Goal: Answer question/provide support: Share knowledge or assist other users

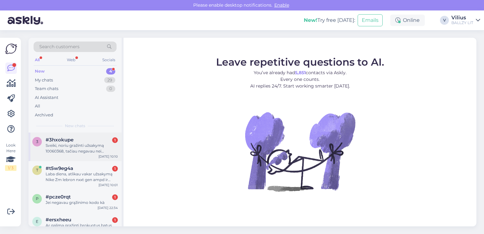
click at [85, 146] on div "Sveiki, noriu gražinti užsakymą 10060368, tačiau negavau nei gražinimo kodo, ne…" at bounding box center [82, 148] width 72 height 11
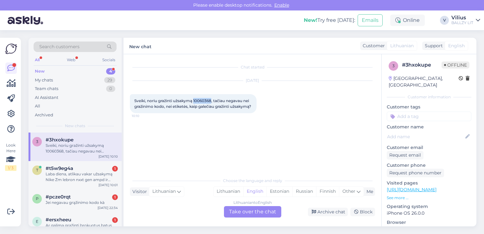
drag, startPoint x: 194, startPoint y: 99, endPoint x: 212, endPoint y: 103, distance: 18.7
click at [212, 103] on div "Sveiki, noriu gražinti užsakymą 10060368, tačiau negavau nei gražinimo kodo, ne…" at bounding box center [193, 103] width 127 height 19
copy span "10060368"
click at [233, 187] on div "Lithuanian" at bounding box center [228, 192] width 30 height 10
click at [237, 207] on div "Lithuanian to Lithuanian Take over the chat" at bounding box center [252, 211] width 57 height 11
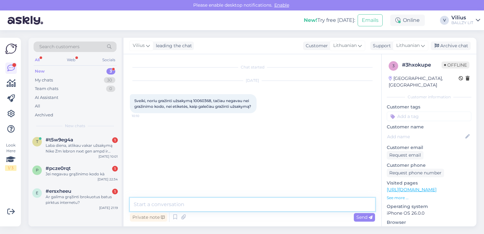
click at [225, 202] on textarea at bounding box center [252, 204] width 245 height 13
type textarea "Laba diena."
paste textarea "Grąžinimas, jei prekė buvo užsakyta iš DPD siuntų terminalo: Grąžinimas, jei pr…"
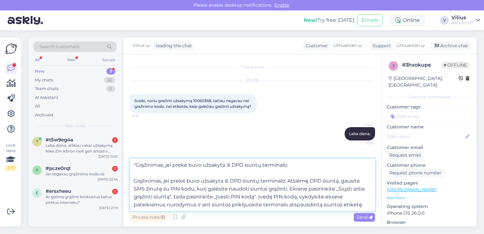
type textarea ""Grąžinimas, jei prekė buvo užsakyta iš DPD siuntų terminalo: Grąžinimas, jei p…"
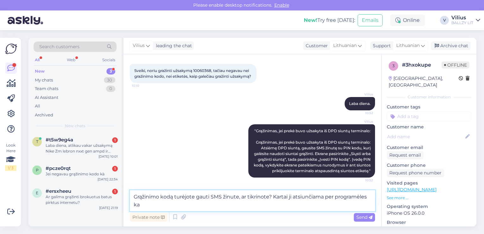
scroll to position [41, 0]
type textarea "Grąžinimo kodą turėjote gauti SMS žinute, ar tikrinote? Kartai ji atsiunčiama p…"
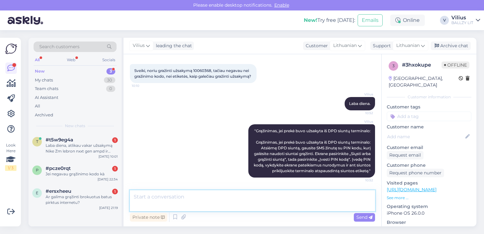
scroll to position [72, 0]
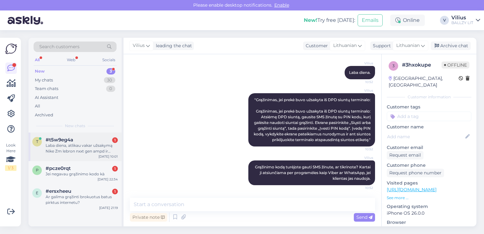
click at [89, 147] on div "Laba diena, atlikau vakar užsakymą Nike Zm lebron nxxt gen ampd ir mokėjimą (el…" at bounding box center [82, 148] width 72 height 11
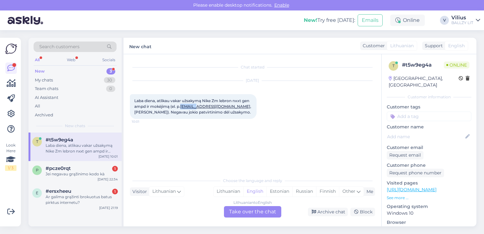
drag, startPoint x: 181, startPoint y: 107, endPoint x: 197, endPoint y: 107, distance: 16.5
click at [197, 107] on span "Laba diena, atlikau vakar užsakymą Nike Zm lebron nxxt gen ampd ir mokėjimą (el…" at bounding box center [193, 106] width 118 height 16
copy span "jookuus"
click at [238, 189] on div "Lithuanian" at bounding box center [228, 192] width 30 height 10
click at [247, 213] on div "Lithuanian to Lithuanian Take over the chat" at bounding box center [252, 211] width 57 height 11
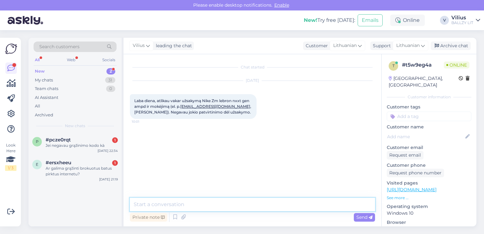
click at [226, 202] on textarea at bounding box center [252, 204] width 245 height 13
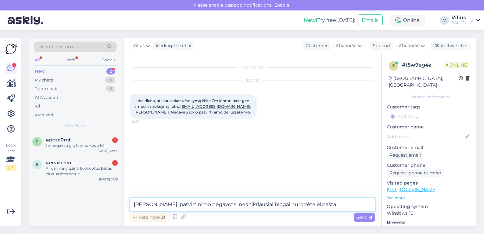
type textarea "[PERSON_NAME], patvirtinimo negavote, nes tikriausiai blogai nurodėte el.paštą:"
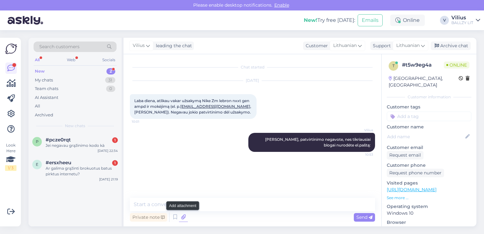
click at [182, 216] on icon at bounding box center [183, 217] width 9 height 10
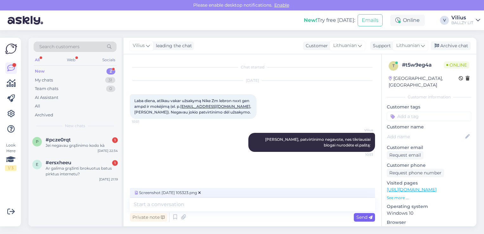
click at [364, 215] on span "Send" at bounding box center [364, 217] width 16 height 6
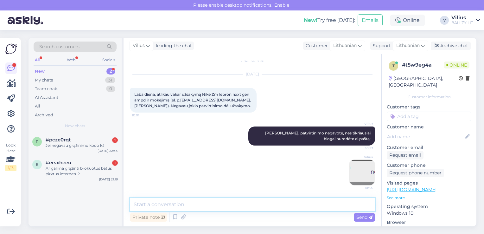
click at [231, 204] on textarea at bounding box center [252, 204] width 245 height 13
type textarea "jookuuss - su dviem s gale"
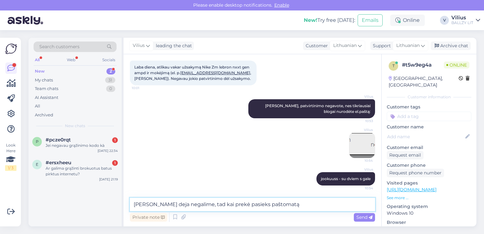
click at [155, 204] on textarea "[PERSON_NAME] deja negalime, tad kai prekė pasieks paštomatą" at bounding box center [252, 204] width 245 height 13
click at [321, 205] on textarea "Pakeisti sistemoje pašto deja negalime, tad kai prekė pasieks paštomatą" at bounding box center [252, 204] width 245 height 13
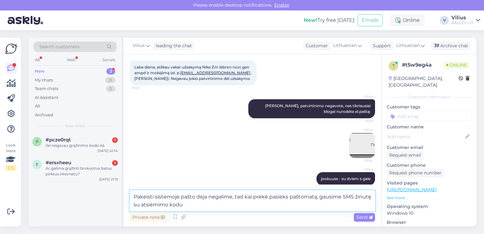
type textarea "Pakeisti sistemoje pašto deja negalime, tad kai prekė pasieks paštomatą, gausim…"
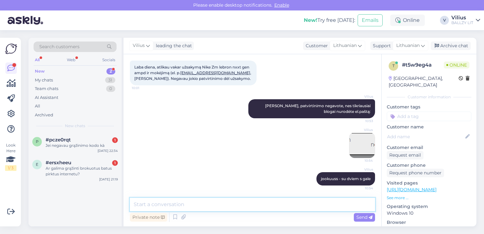
scroll to position [67, 0]
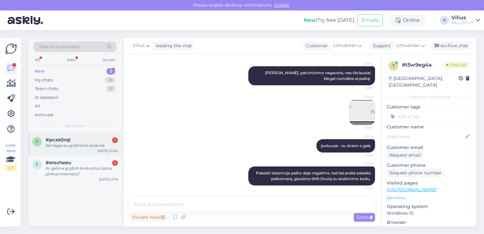
click at [75, 147] on div "Jei negavau grąžinimo kodo kà" at bounding box center [82, 146] width 72 height 6
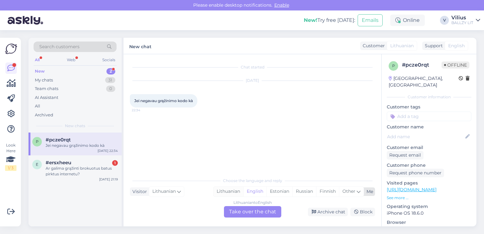
click at [223, 194] on div "Lithuanian" at bounding box center [228, 192] width 30 height 10
click at [250, 212] on div "Lithuanian to Lithuanian Take over the chat" at bounding box center [252, 211] width 57 height 11
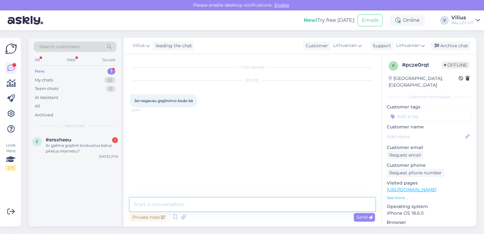
click at [231, 201] on textarea at bounding box center [252, 204] width 245 height 13
type textarea "Laba diena, gal galite nurodyti užsakymo numerį?"
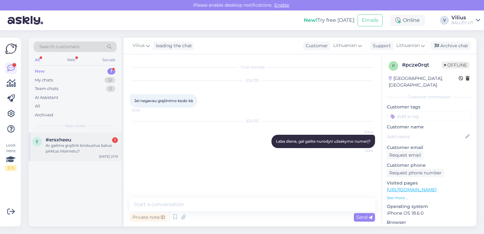
click at [55, 136] on div "e #ersxheeu 1 Ar galima grąžinti brokuotus batus pirktus internetu? [DATE] 21:19" at bounding box center [75, 146] width 93 height 29
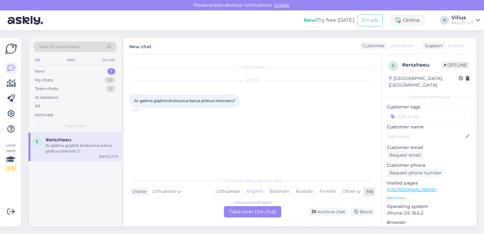
click at [230, 189] on div "Lithuanian" at bounding box center [228, 192] width 30 height 10
click at [251, 213] on div "Lithuanian to Lithuanian Take over the chat" at bounding box center [252, 211] width 57 height 11
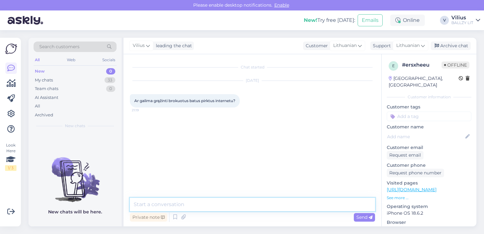
click at [231, 206] on textarea at bounding box center [252, 204] width 245 height 13
paste textarea "Laba diena, kilus abejonių dėl internetinėje parduotuvėje pirktos prekės kokybė…"
type textarea "Laba diena, kilus abejonių dėl internetinėje parduotuvėje pirktos prekės kokybė…"
